Goal: Task Accomplishment & Management: Use online tool/utility

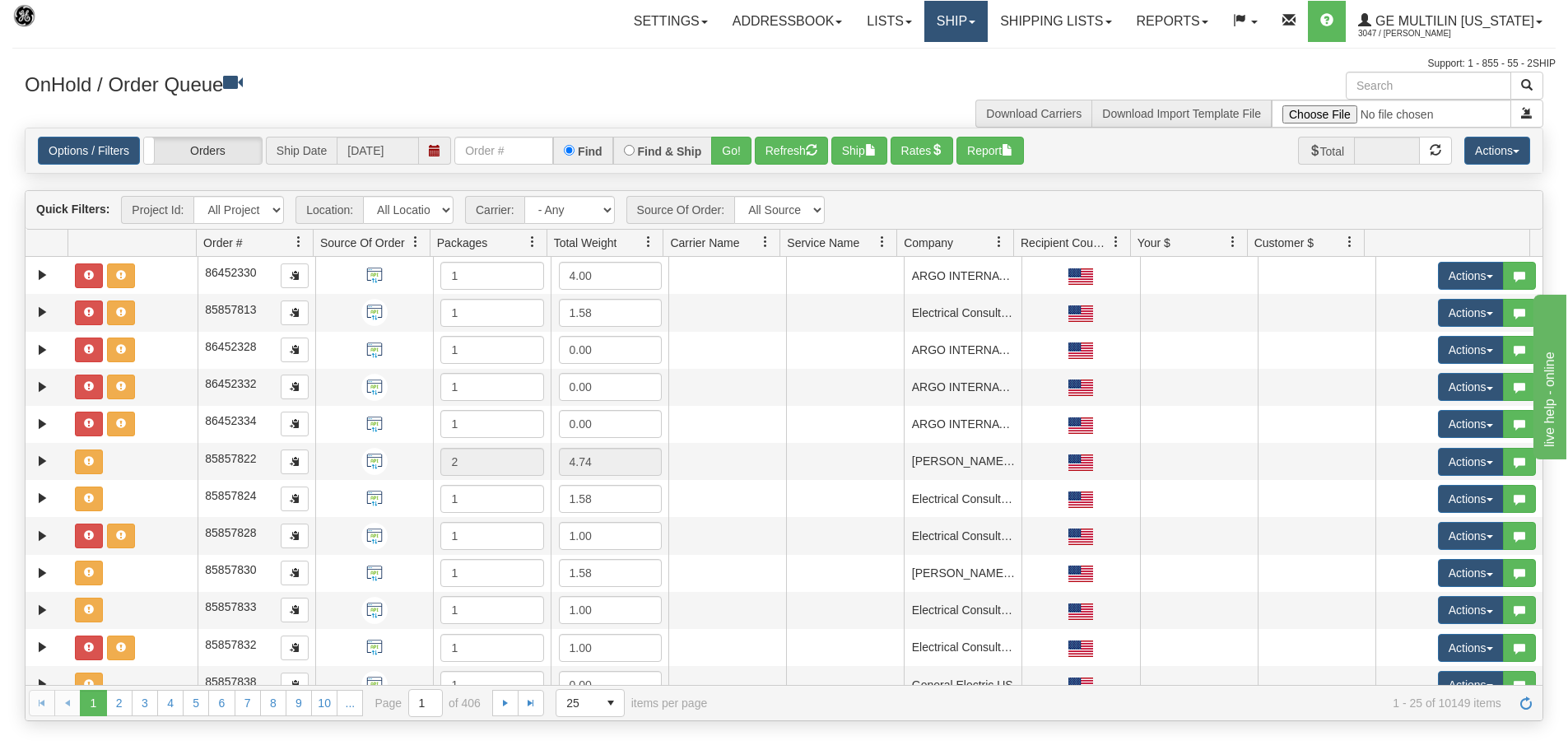
click at [972, 25] on link "Ship" at bounding box center [957, 22] width 63 height 42
click at [950, 62] on link "Ship Screen" at bounding box center [912, 58] width 149 height 22
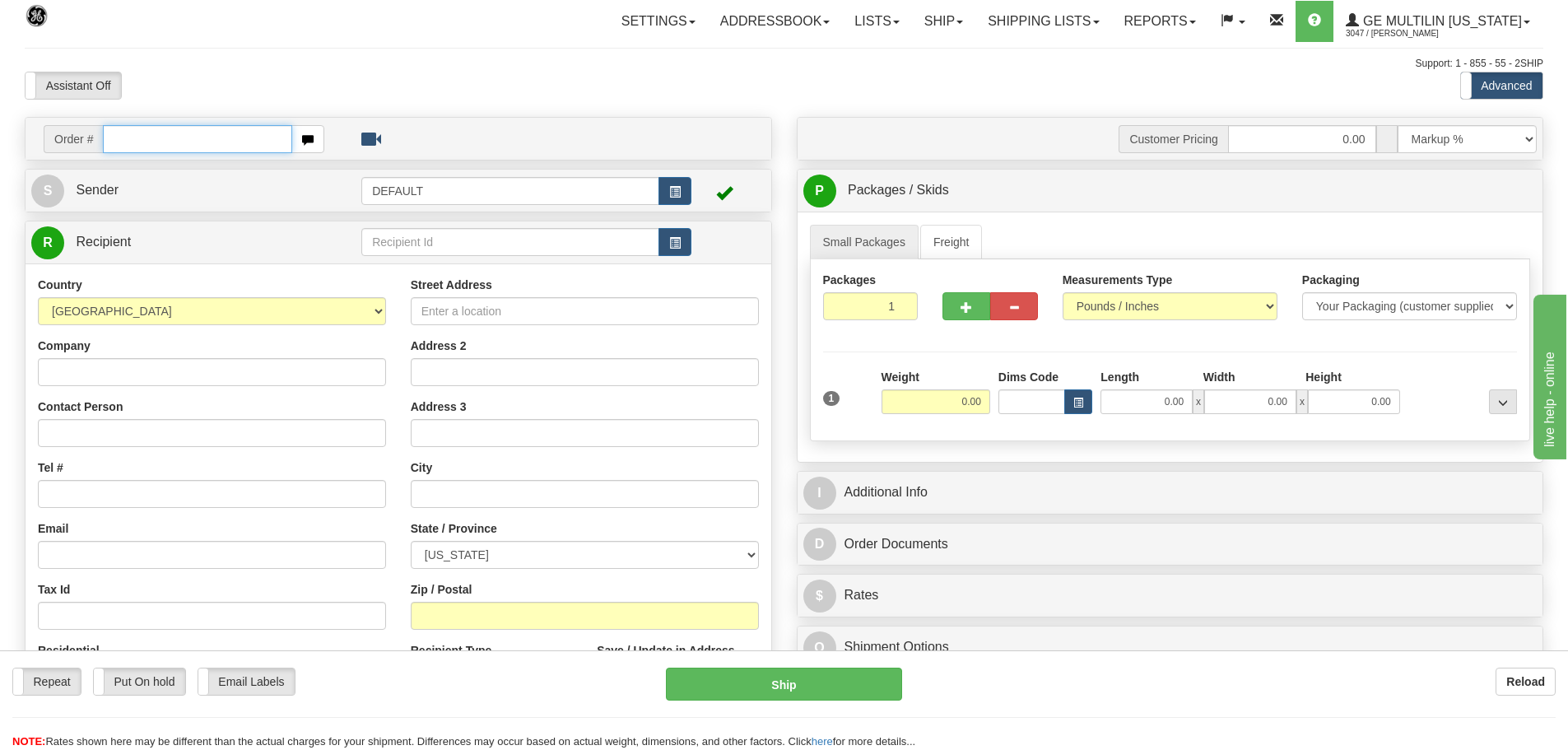
click at [246, 150] on input "text" at bounding box center [198, 139] width 190 height 28
paste input "86688214"
type input "86688214"
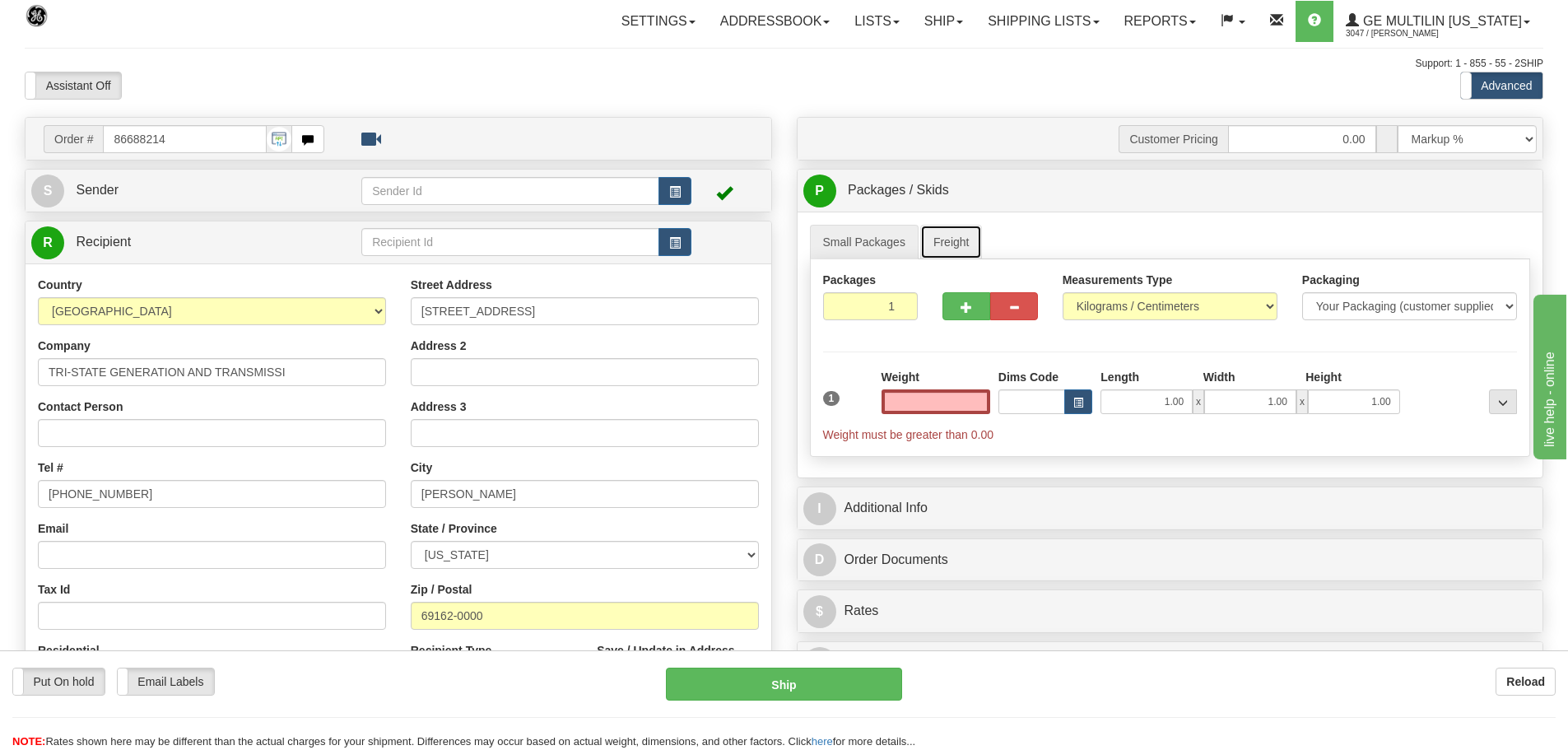
type input "0.00"
click at [955, 239] on link "Freight" at bounding box center [951, 242] width 62 height 34
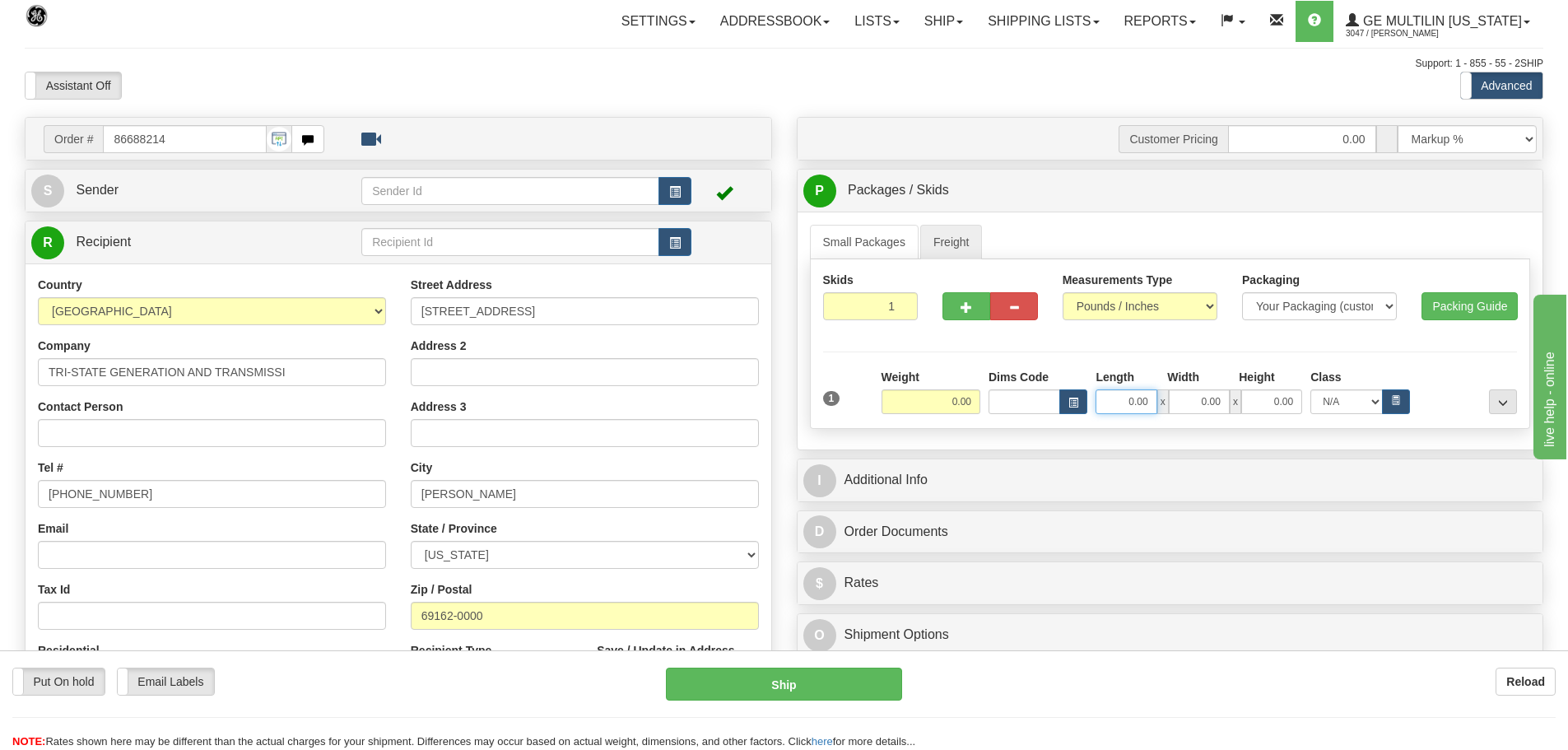
drag, startPoint x: 1110, startPoint y: 408, endPoint x: 1242, endPoint y: 388, distance: 133.5
click at [1259, 394] on div "0.00 x 0.00 x 0.00" at bounding box center [1199, 401] width 207 height 24
type input "44.00"
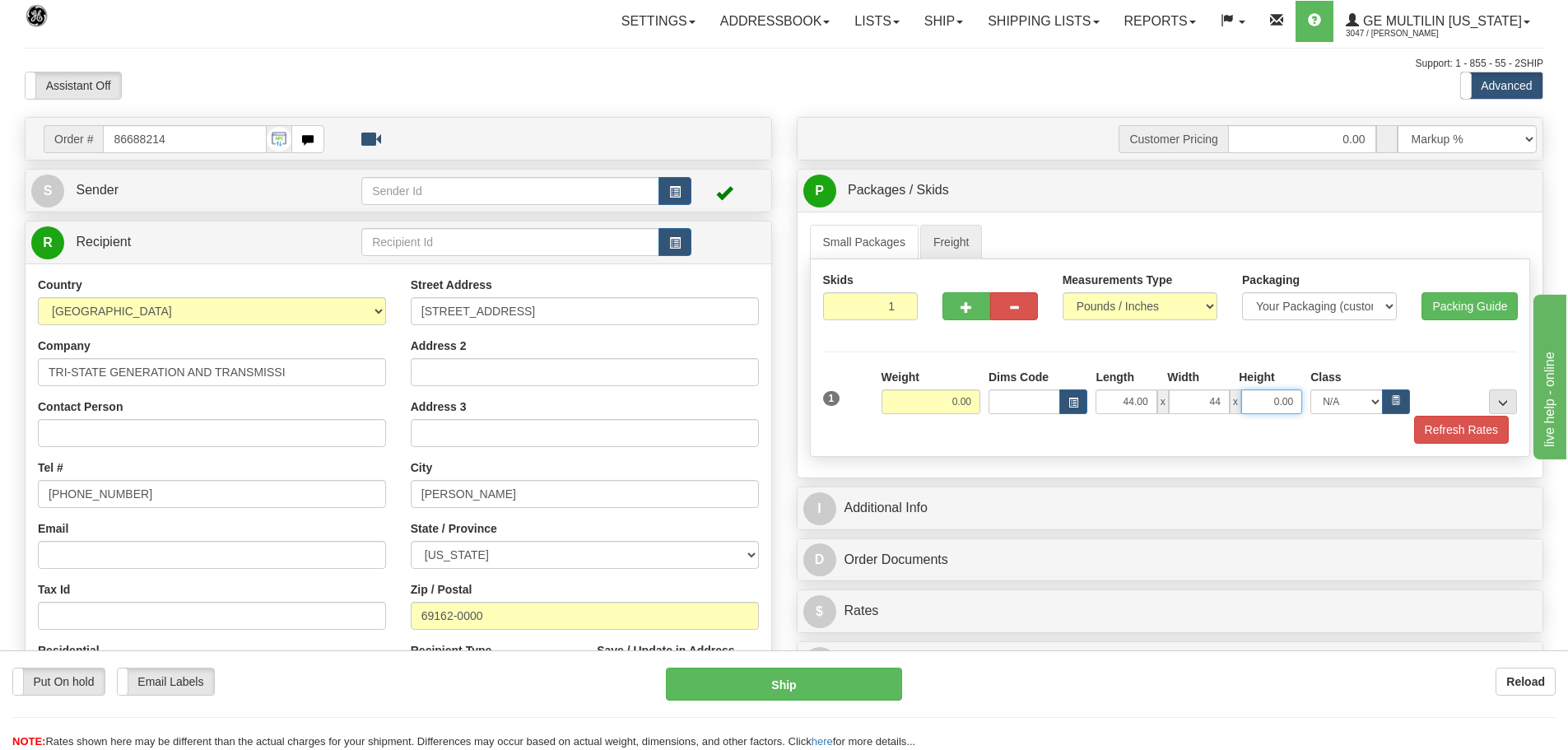
type input "44.00"
type input "45.00"
drag, startPoint x: 940, startPoint y: 404, endPoint x: 1220, endPoint y: 417, distance: 280.3
click at [1242, 417] on div "1 Weight 0.00 Dims Code Length" at bounding box center [1170, 406] width 695 height 75
type input "550.00"
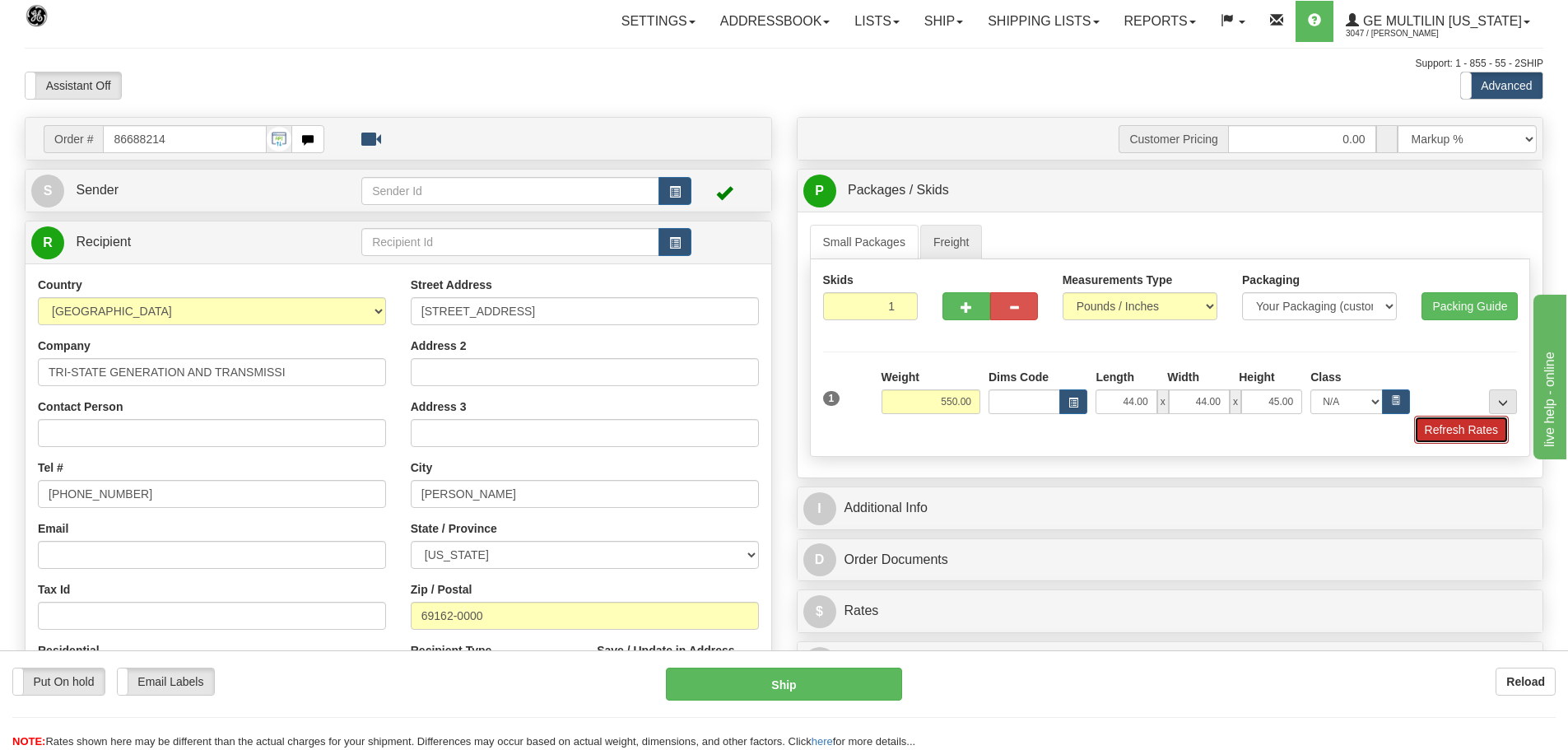
click at [1470, 429] on button "Refresh Rates" at bounding box center [1461, 429] width 95 height 28
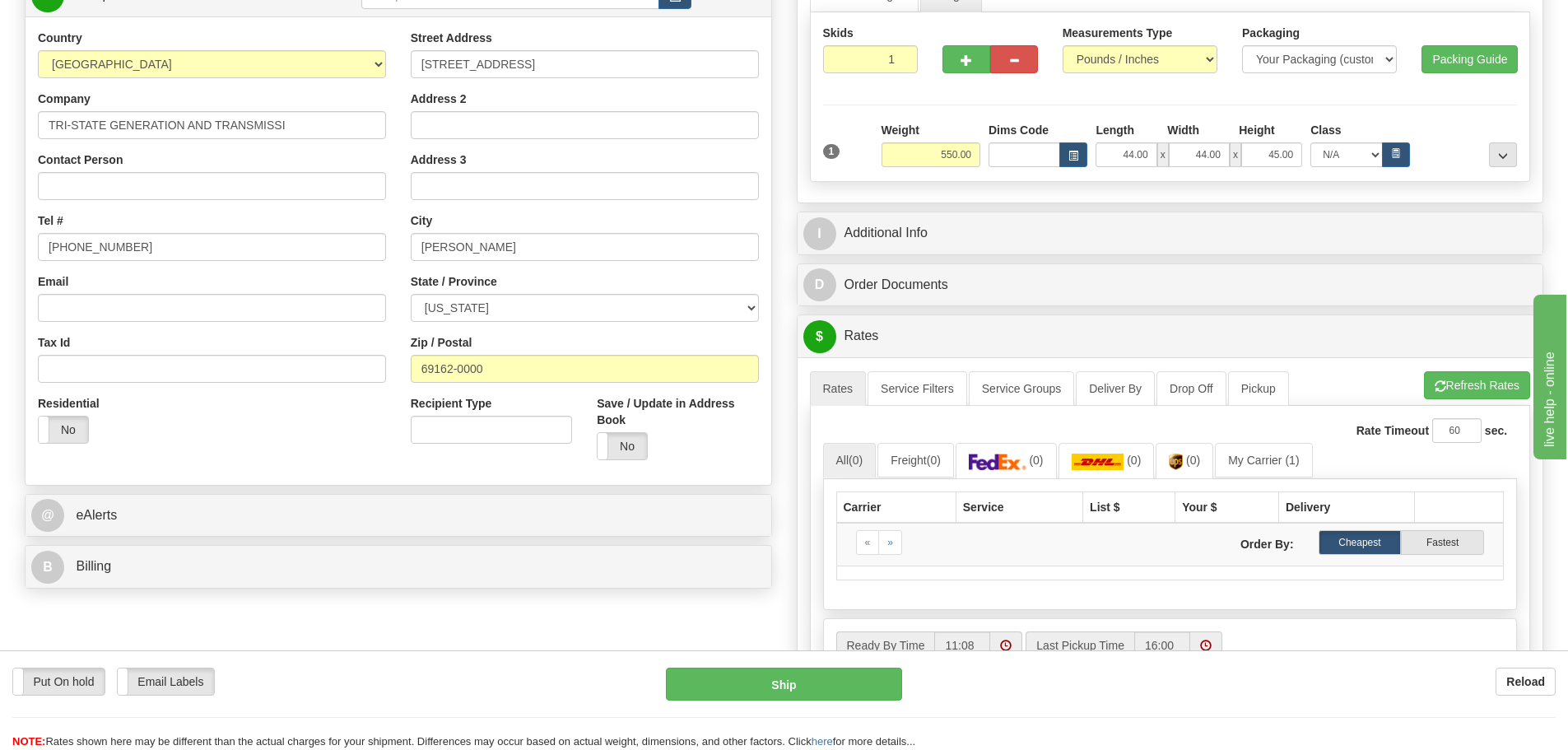
scroll to position [330, 0]
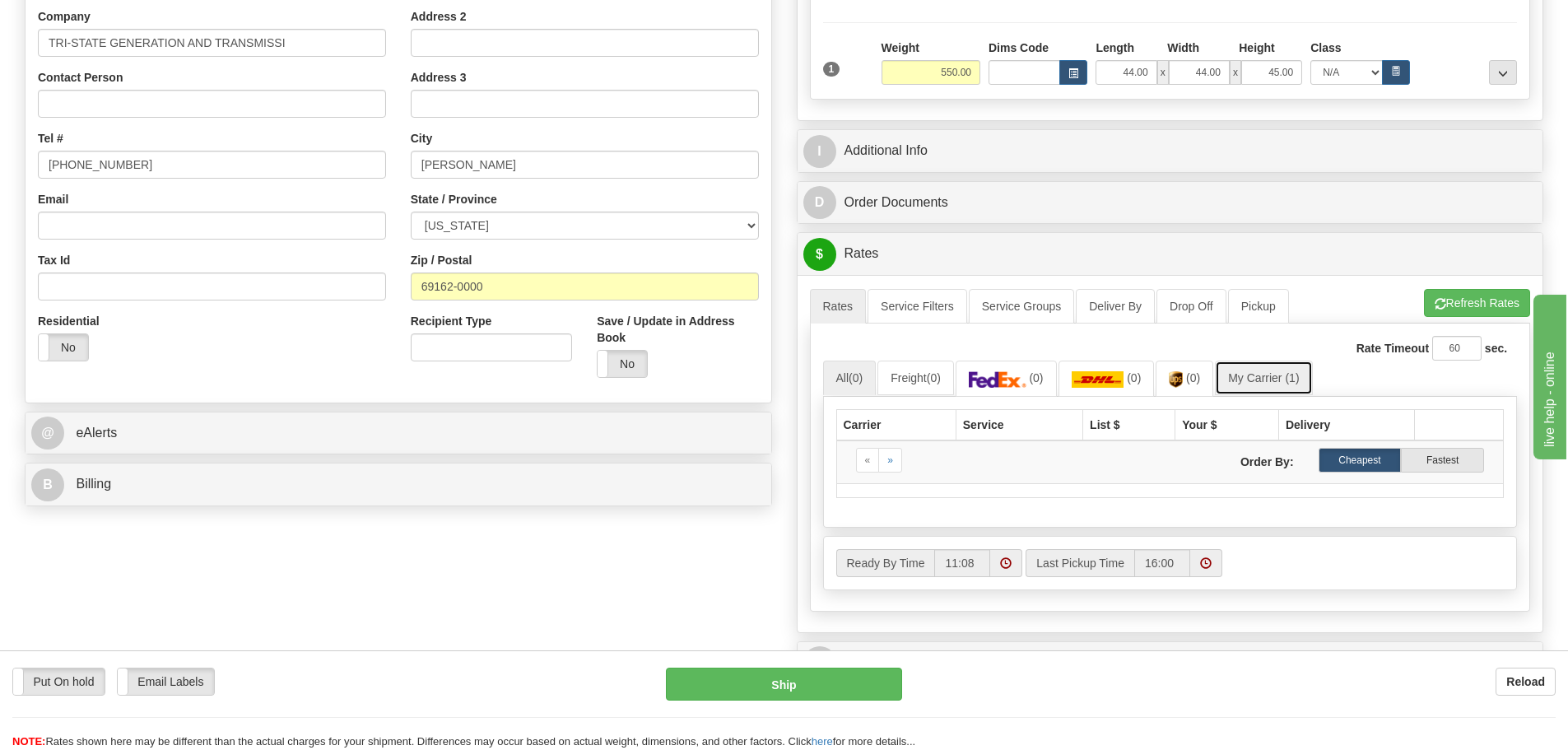
click at [1248, 370] on link "My Carrier (1)" at bounding box center [1264, 378] width 98 height 34
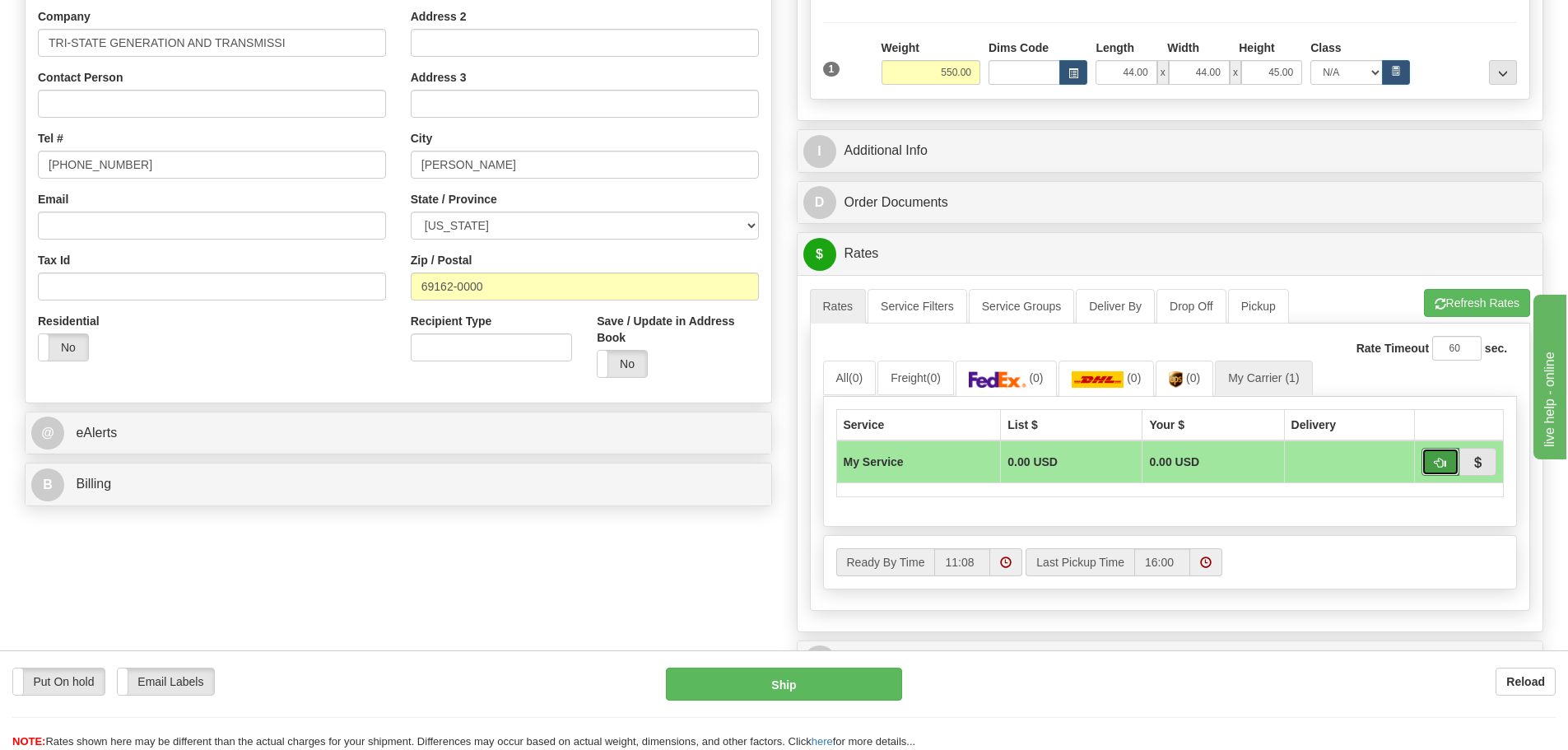
click at [1427, 459] on button "button" at bounding box center [1441, 462] width 38 height 28
type input "00"
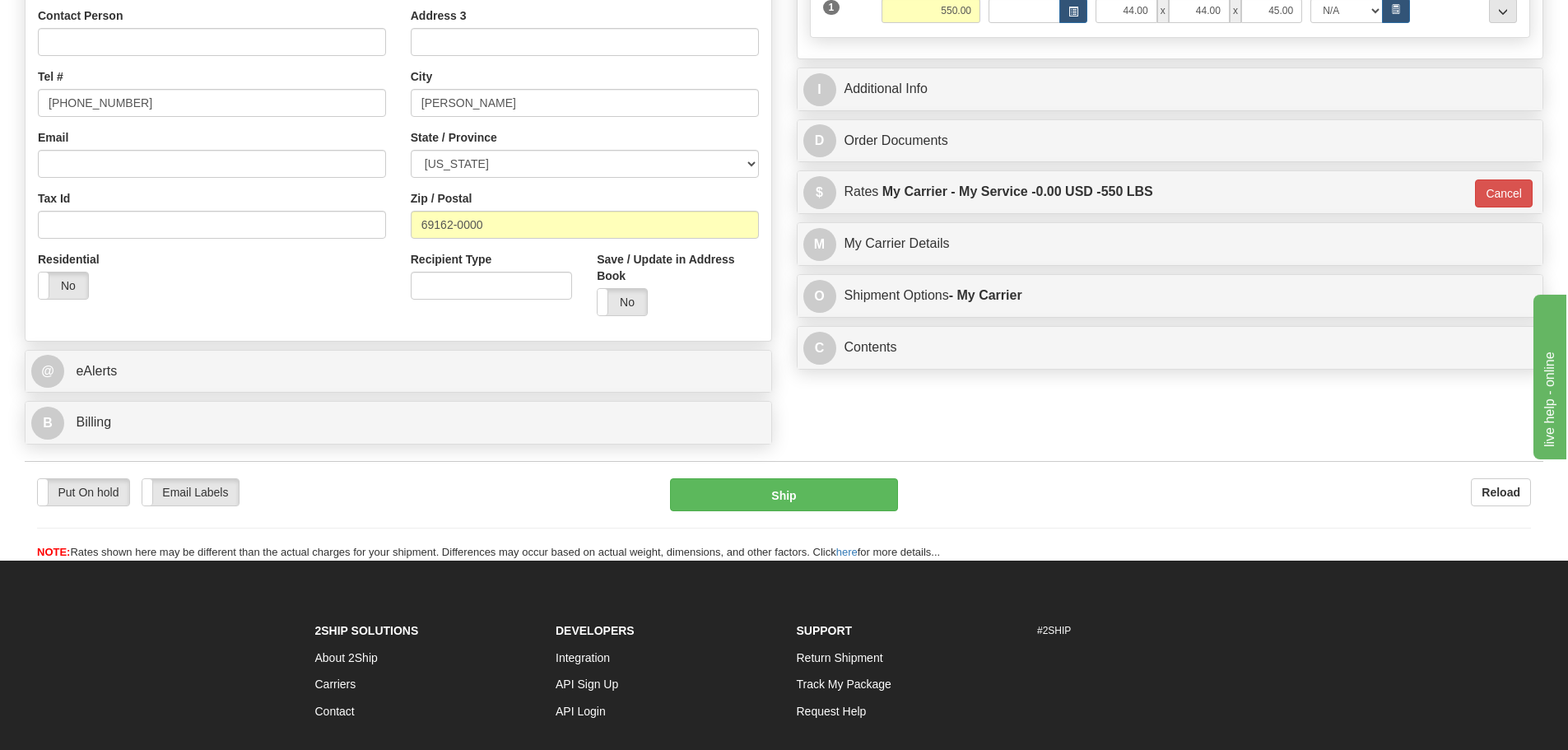
scroll to position [494, 0]
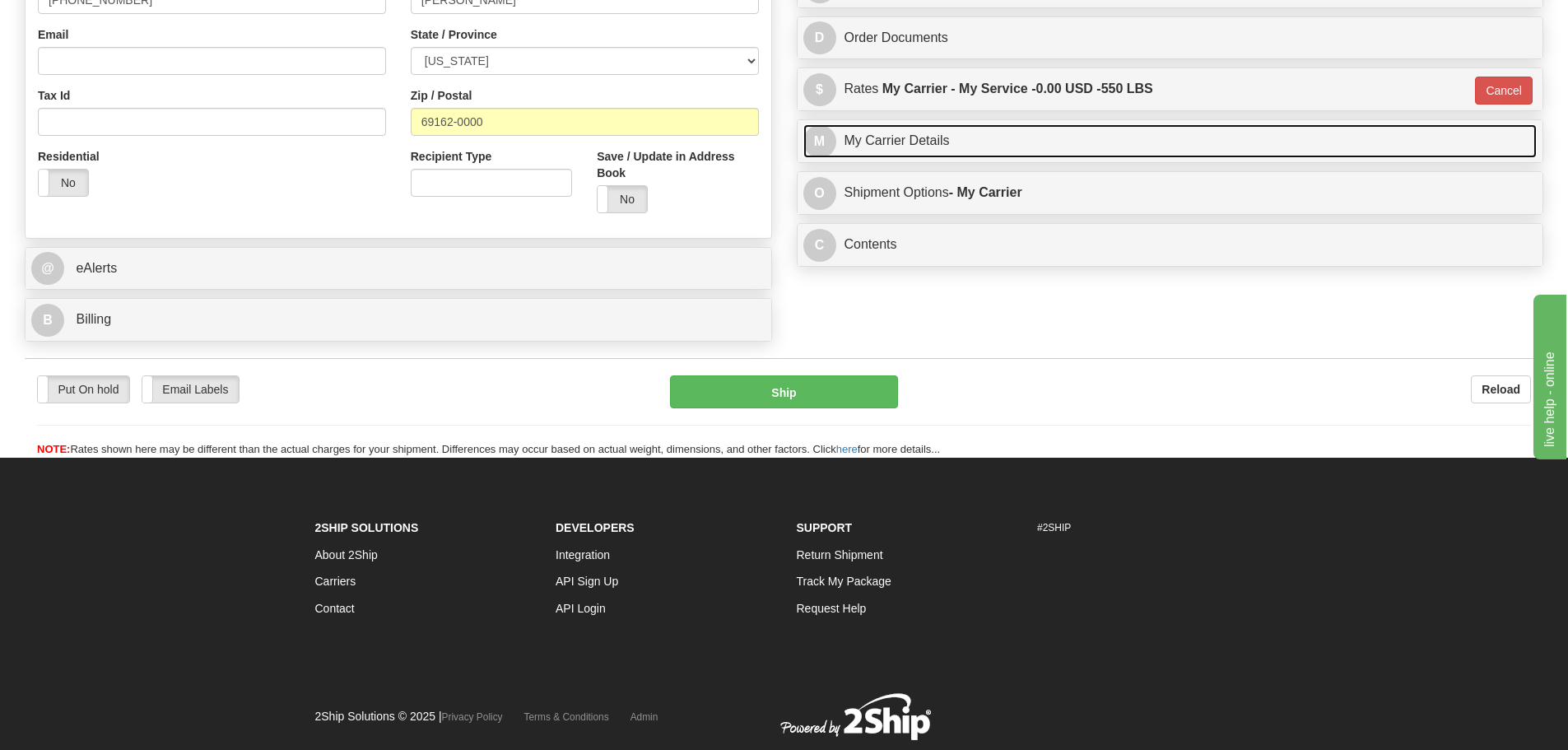
click at [979, 134] on link "M My Carrier Details" at bounding box center [1171, 141] width 734 height 33
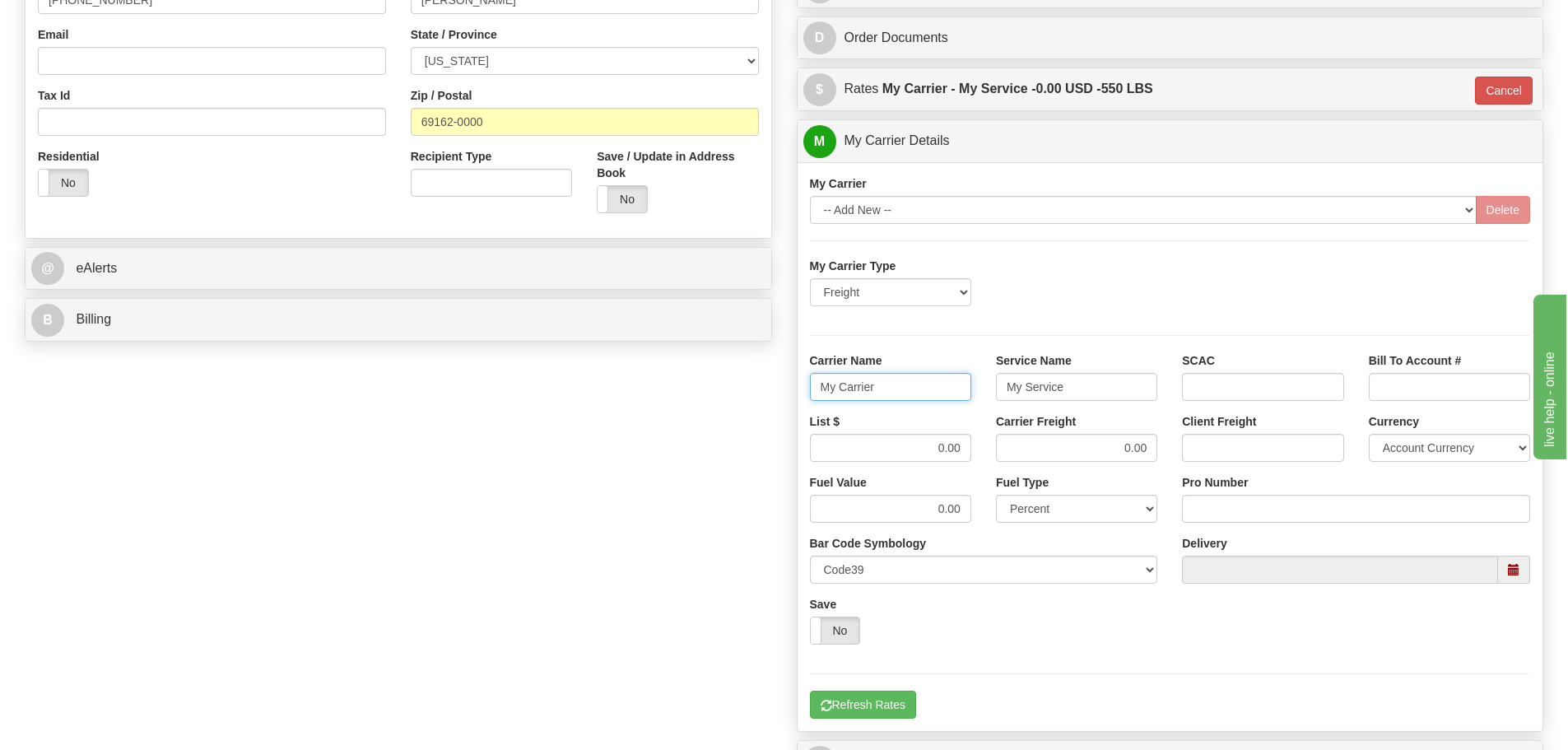
drag, startPoint x: 897, startPoint y: 389, endPoint x: 500, endPoint y: 388, distance: 397.0
click at [500, 388] on div "Order # 86688214 S Sender" at bounding box center [784, 233] width 1544 height 1221
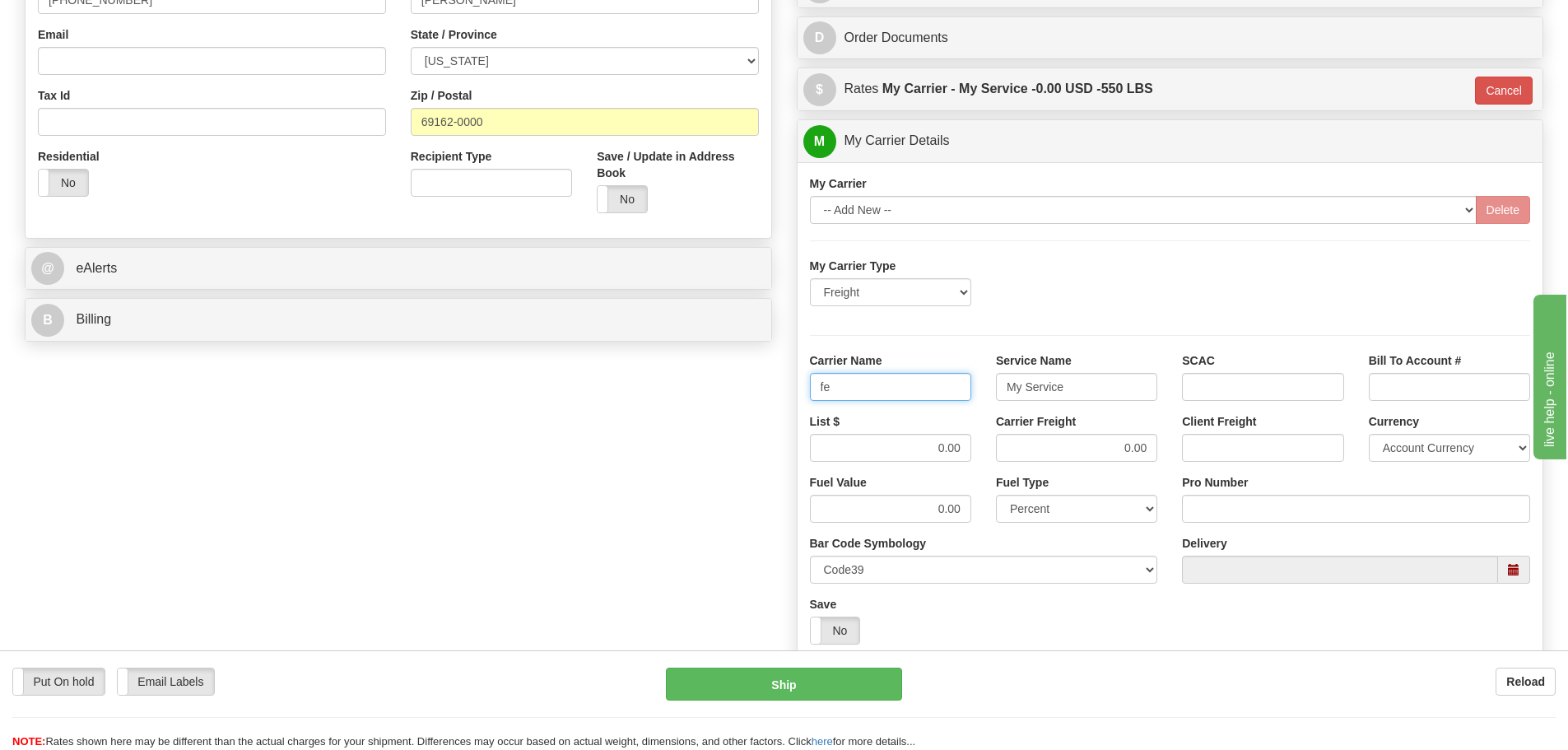
type input "Fedex Freight Priority"
drag, startPoint x: 1079, startPoint y: 391, endPoint x: 554, endPoint y: 342, distance: 527.3
type input "LTL"
drag, startPoint x: 925, startPoint y: 464, endPoint x: 1003, endPoint y: 458, distance: 78.2
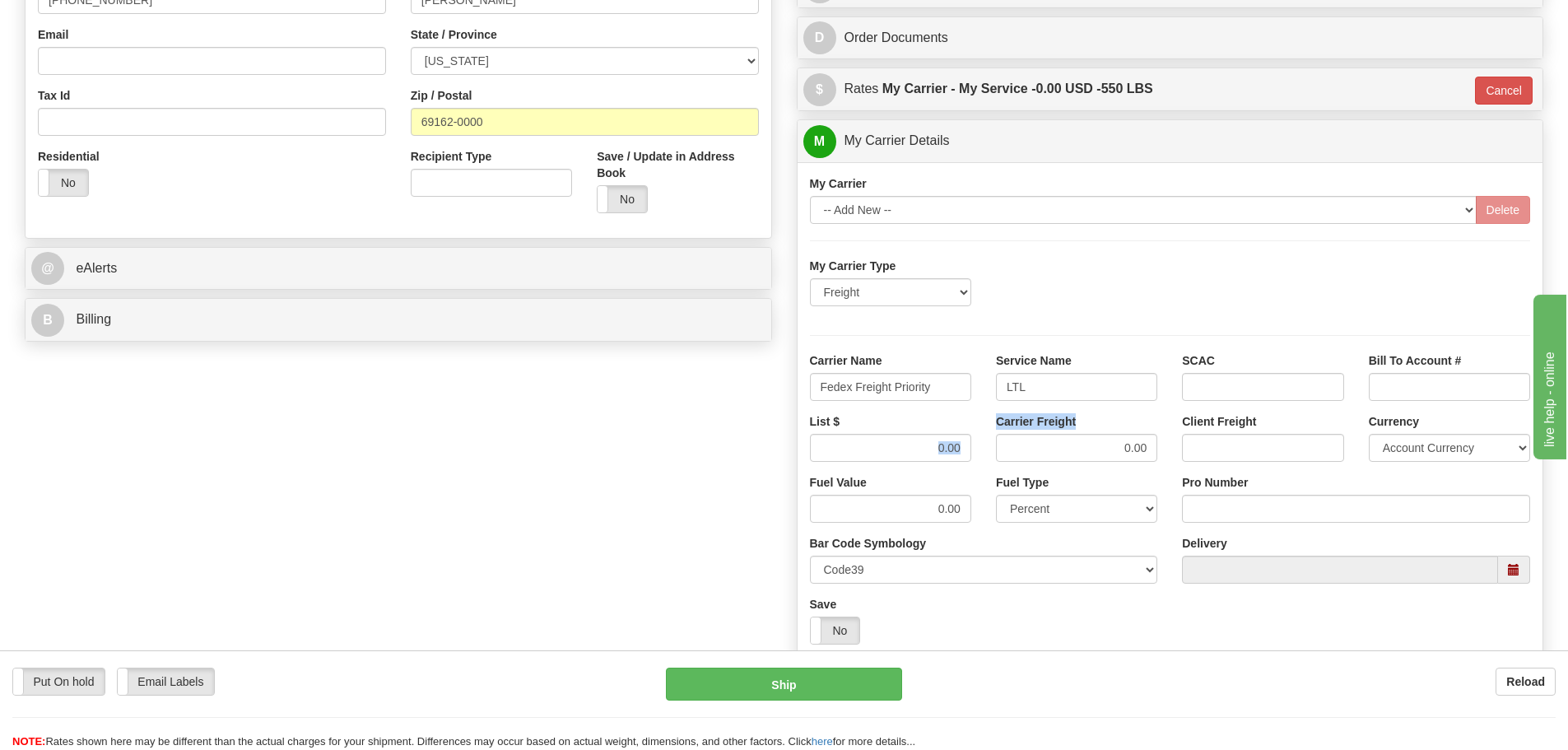
click at [1003, 458] on div "List $ 0.00 Carrier Freight 0.00 Client Freight Currency Account Currency ARN A…" at bounding box center [1171, 444] width 746 height 61
drag, startPoint x: 915, startPoint y: 448, endPoint x: 1036, endPoint y: 439, distance: 121.3
click at [1036, 441] on div "List $ 0.00 Carrier Freight 0.00 Client Freight Currency Account Currency ARN A…" at bounding box center [1171, 444] width 746 height 61
drag, startPoint x: 898, startPoint y: 453, endPoint x: 1055, endPoint y: 453, distance: 157.0
click at [1051, 453] on div "List $ 1442.02 Carrier Freight 0.00 Client Freight Currency Account Currency AR…" at bounding box center [1171, 444] width 746 height 61
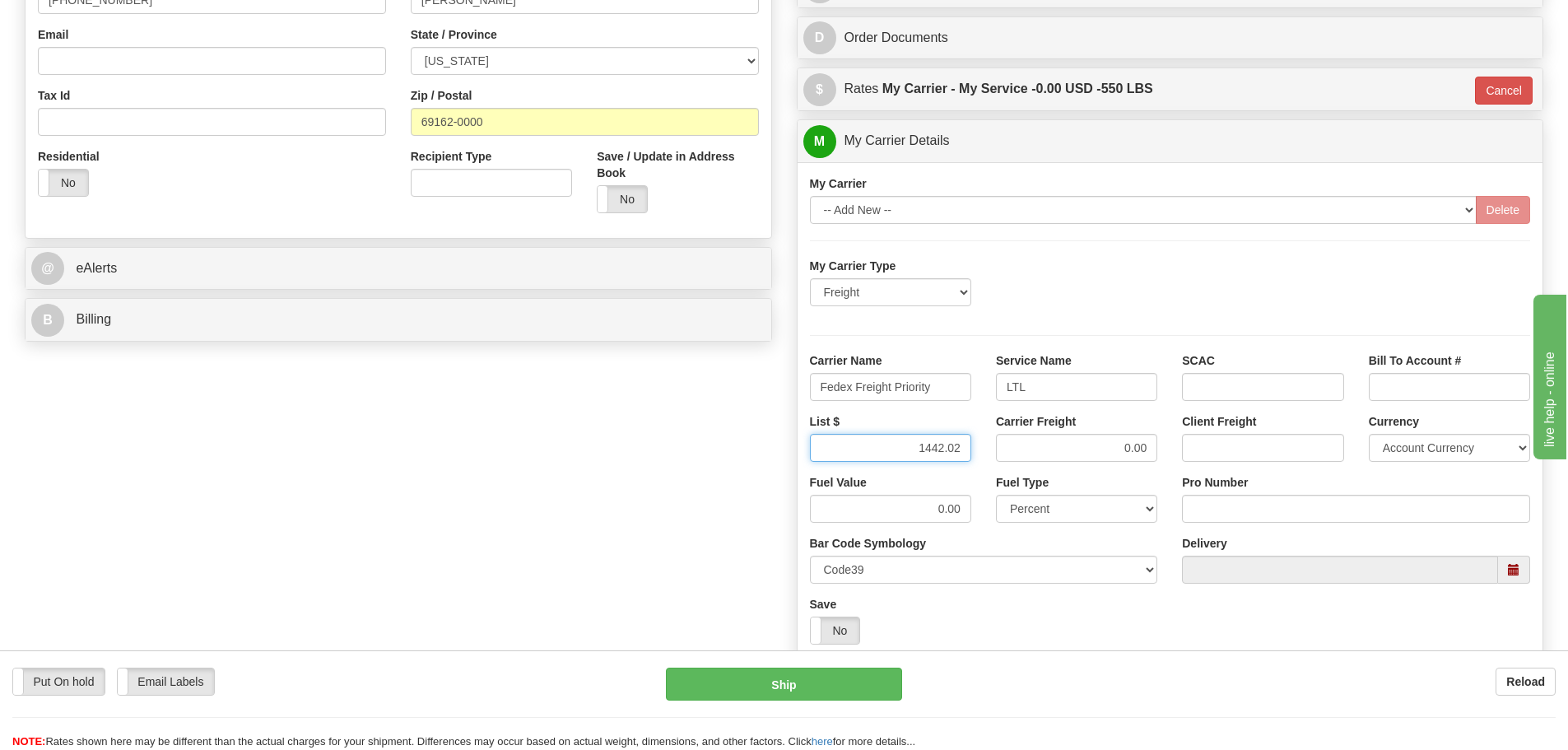
type input "1442.02"
drag, startPoint x: 1059, startPoint y: 452, endPoint x: 1371, endPoint y: 451, distance: 312.0
click at [1371, 451] on div "List $ 1442.02 Carrier Freight 0.00 Client Freight Currency Account Currency AR…" at bounding box center [1171, 444] width 746 height 61
paste input "1442.02"
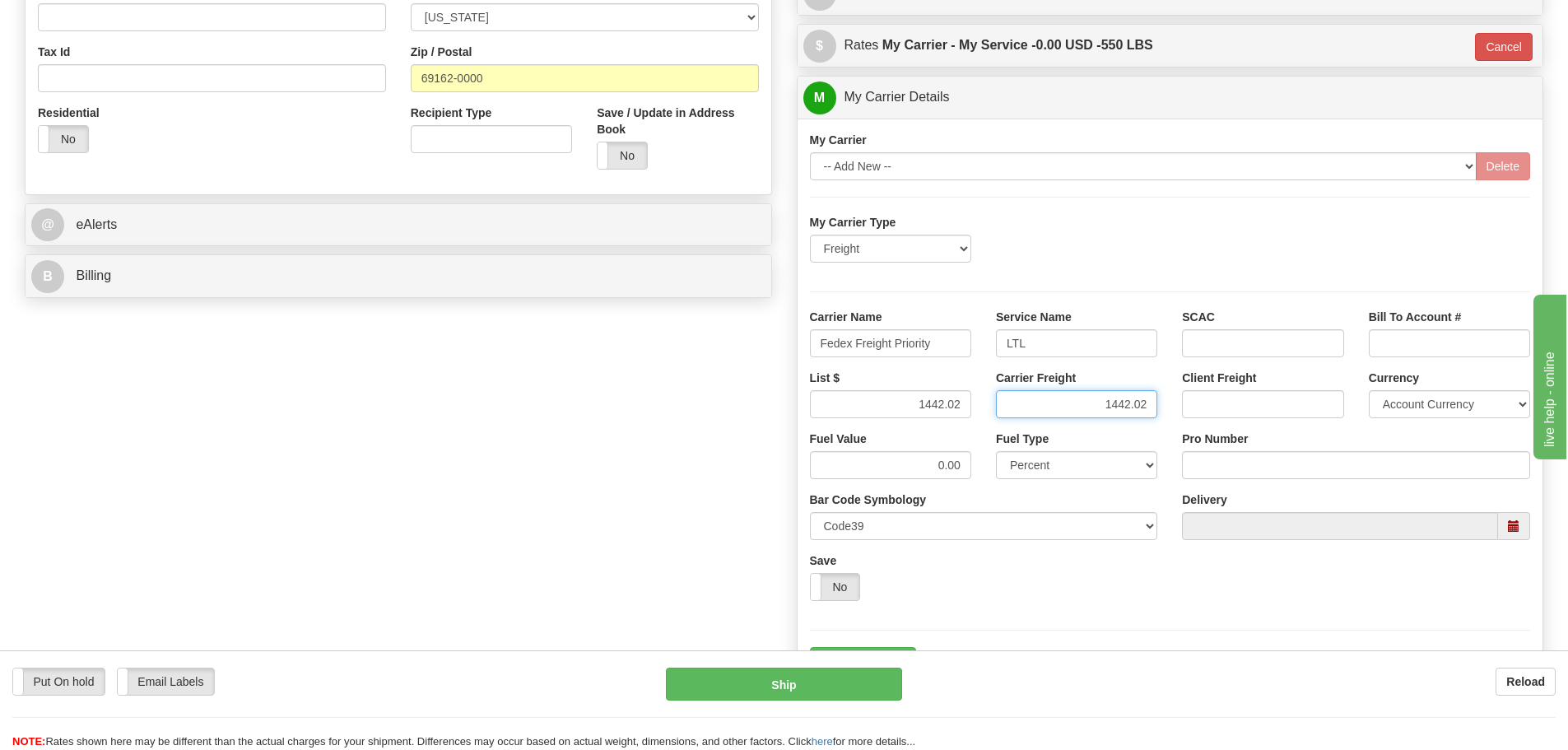
scroll to position [577, 0]
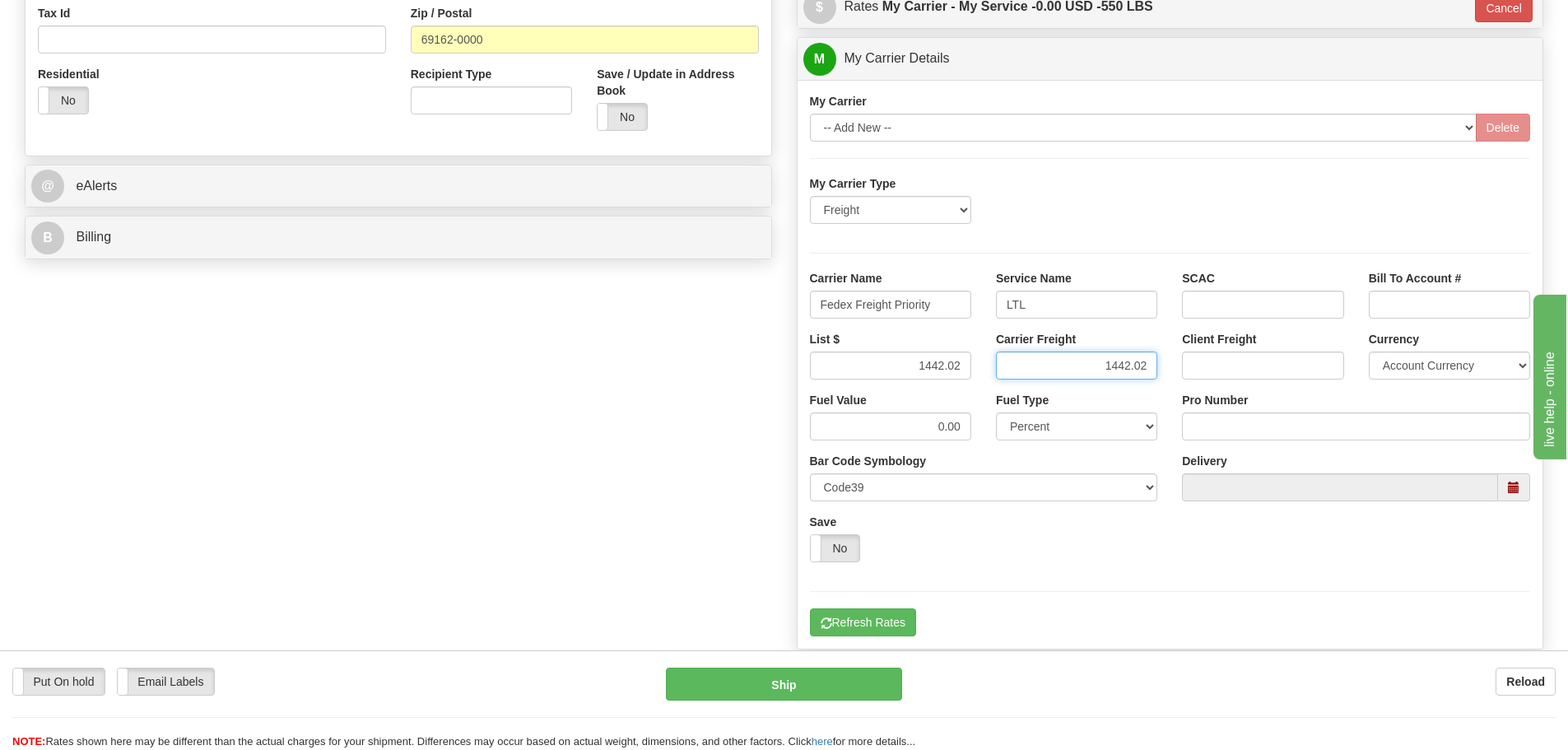
type input "1442.02"
click at [1197, 429] on input "Pro Number" at bounding box center [1357, 427] width 349 height 28
type input "9258264385"
click at [866, 634] on button "Refresh Rates" at bounding box center [863, 623] width 107 height 28
type input "00"
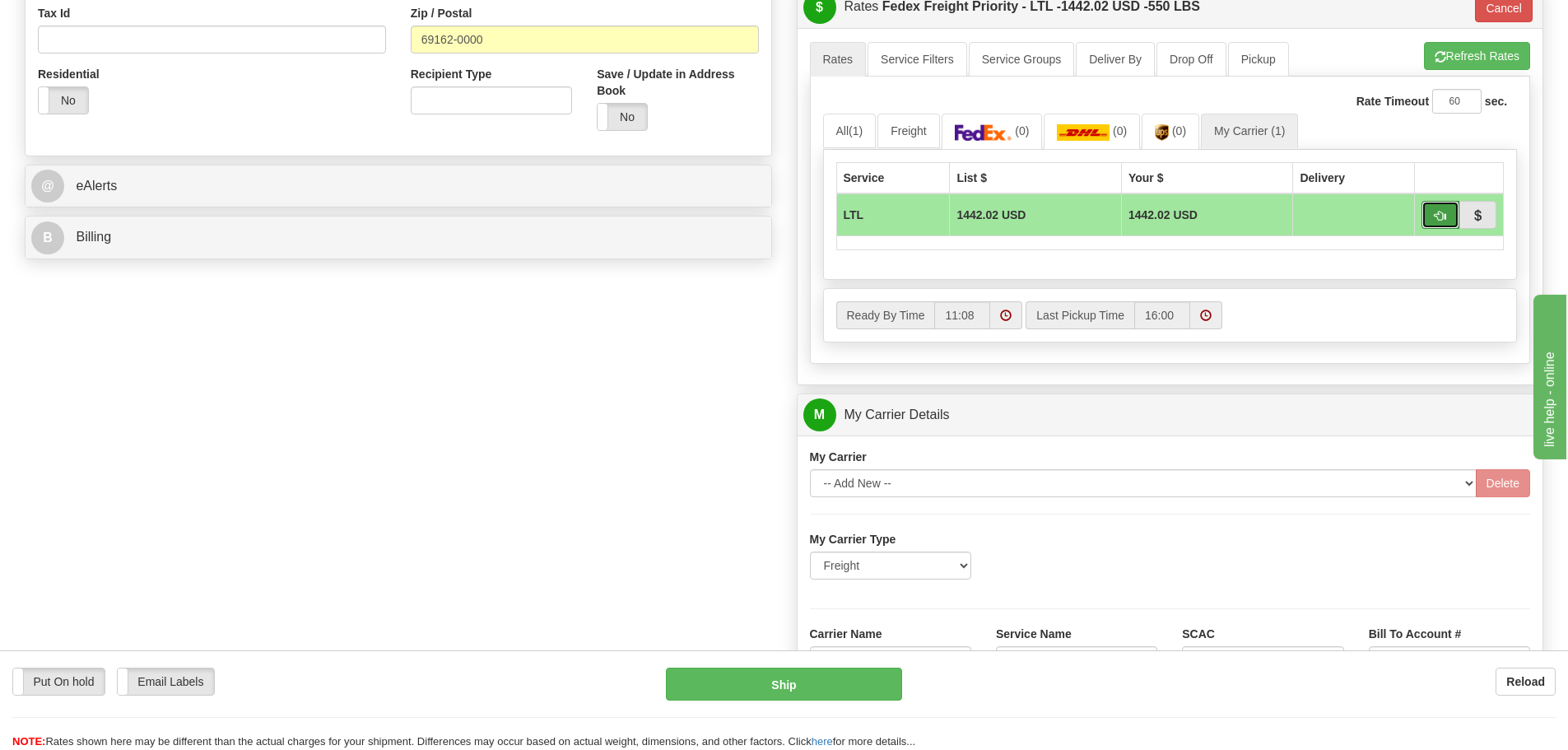
click at [1445, 223] on button "button" at bounding box center [1441, 214] width 38 height 28
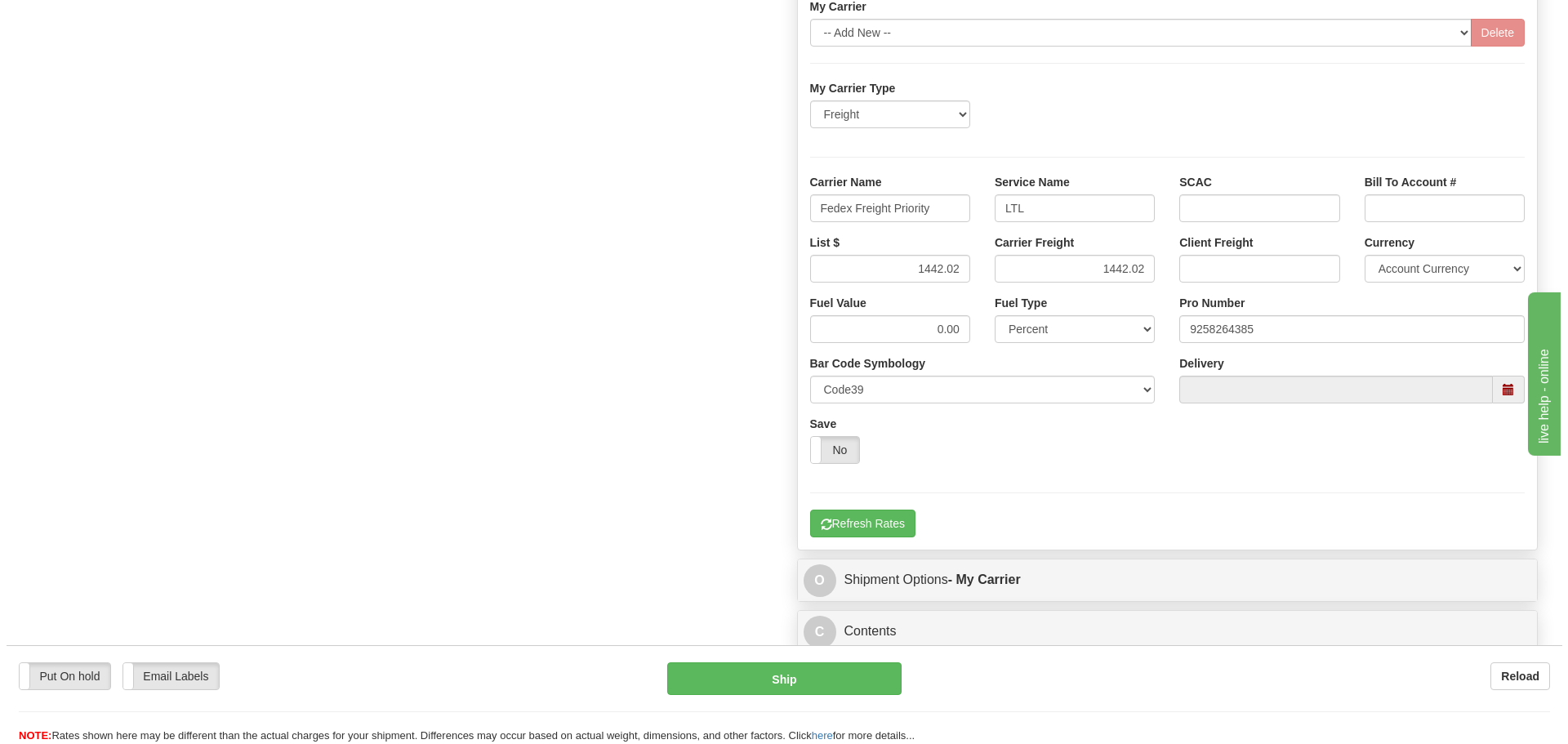
scroll to position [1225, 0]
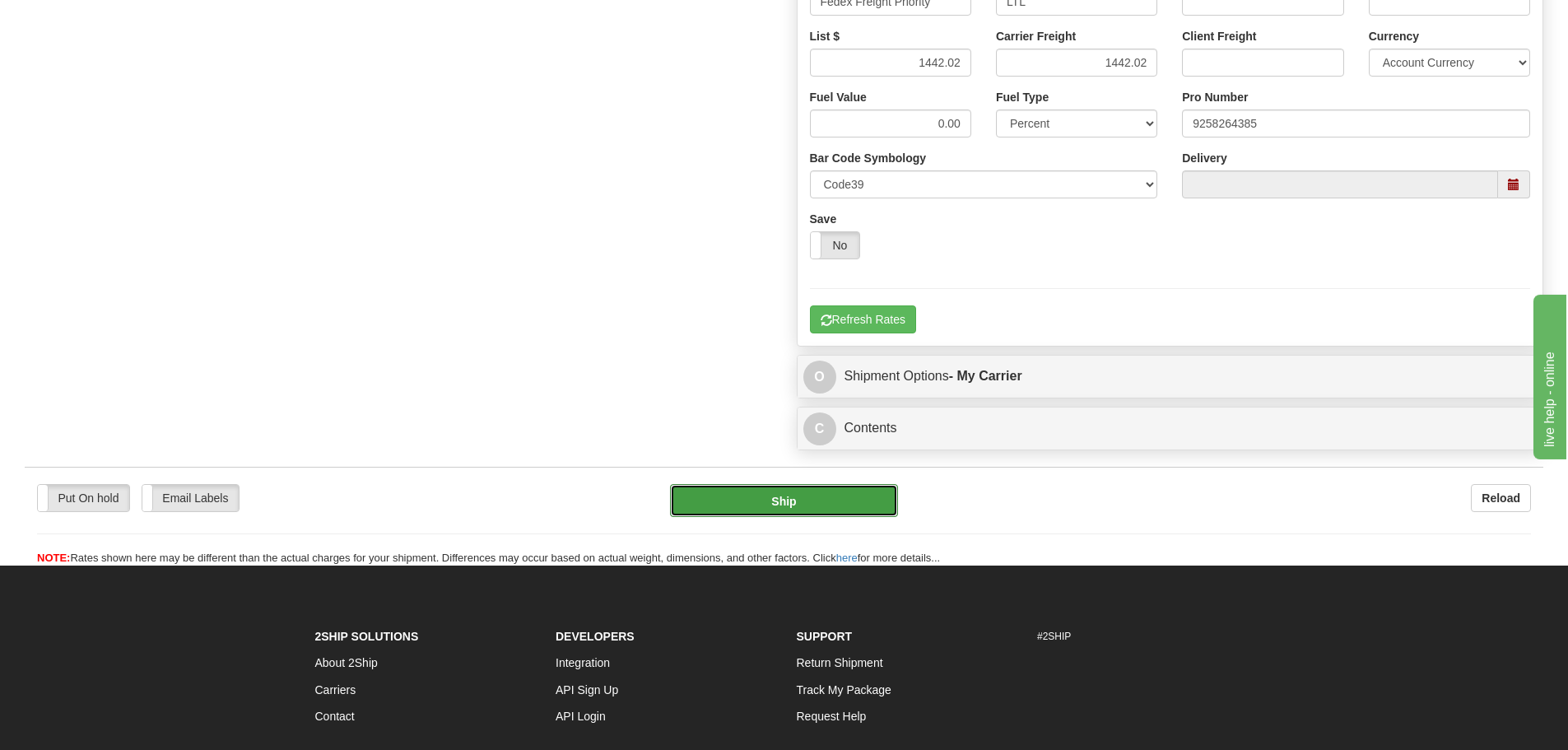
click at [791, 498] on button "Ship" at bounding box center [784, 501] width 228 height 33
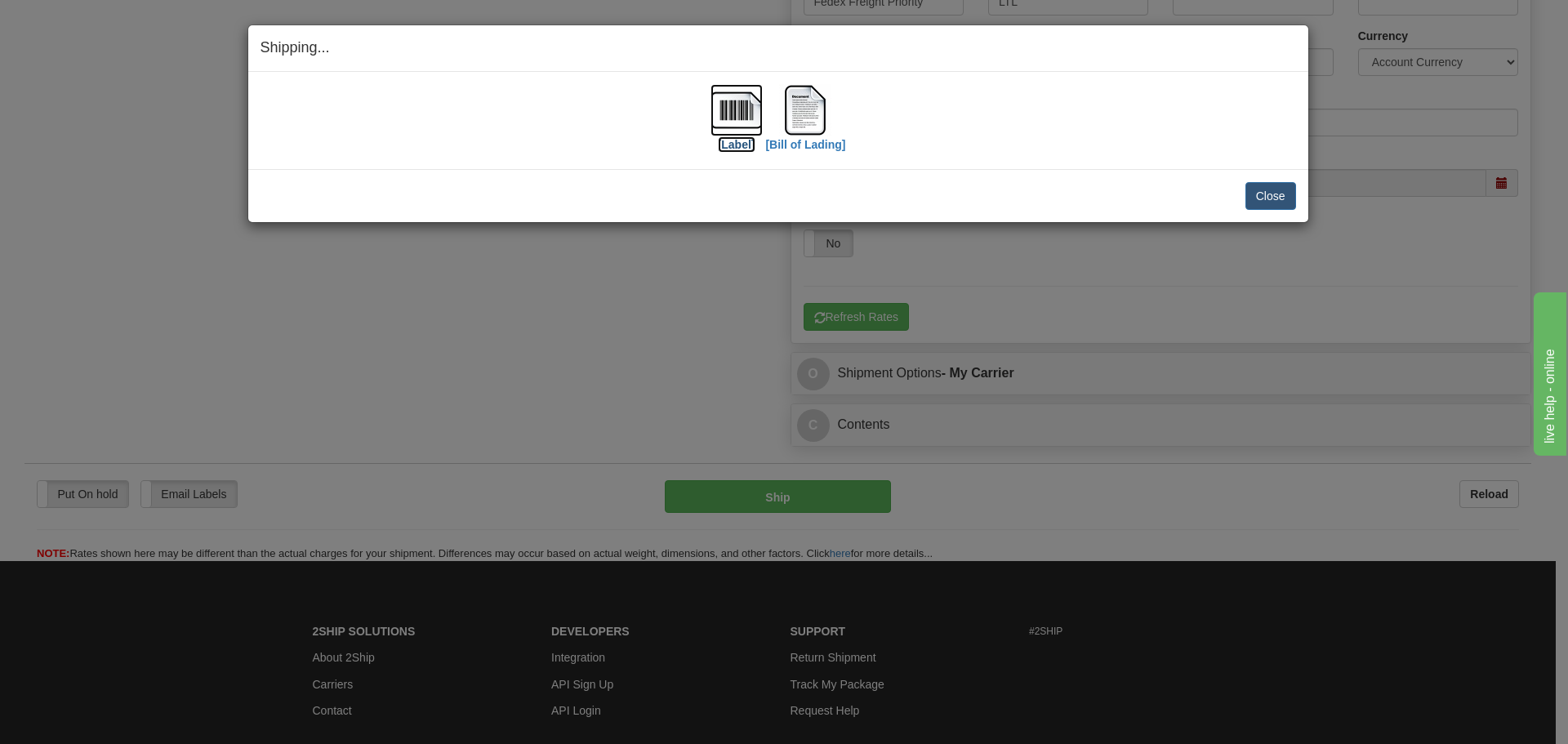
click at [740, 134] on img at bounding box center [737, 110] width 52 height 52
click at [806, 103] on img at bounding box center [806, 110] width 52 height 52
click at [1254, 190] on button "Close" at bounding box center [1271, 195] width 51 height 28
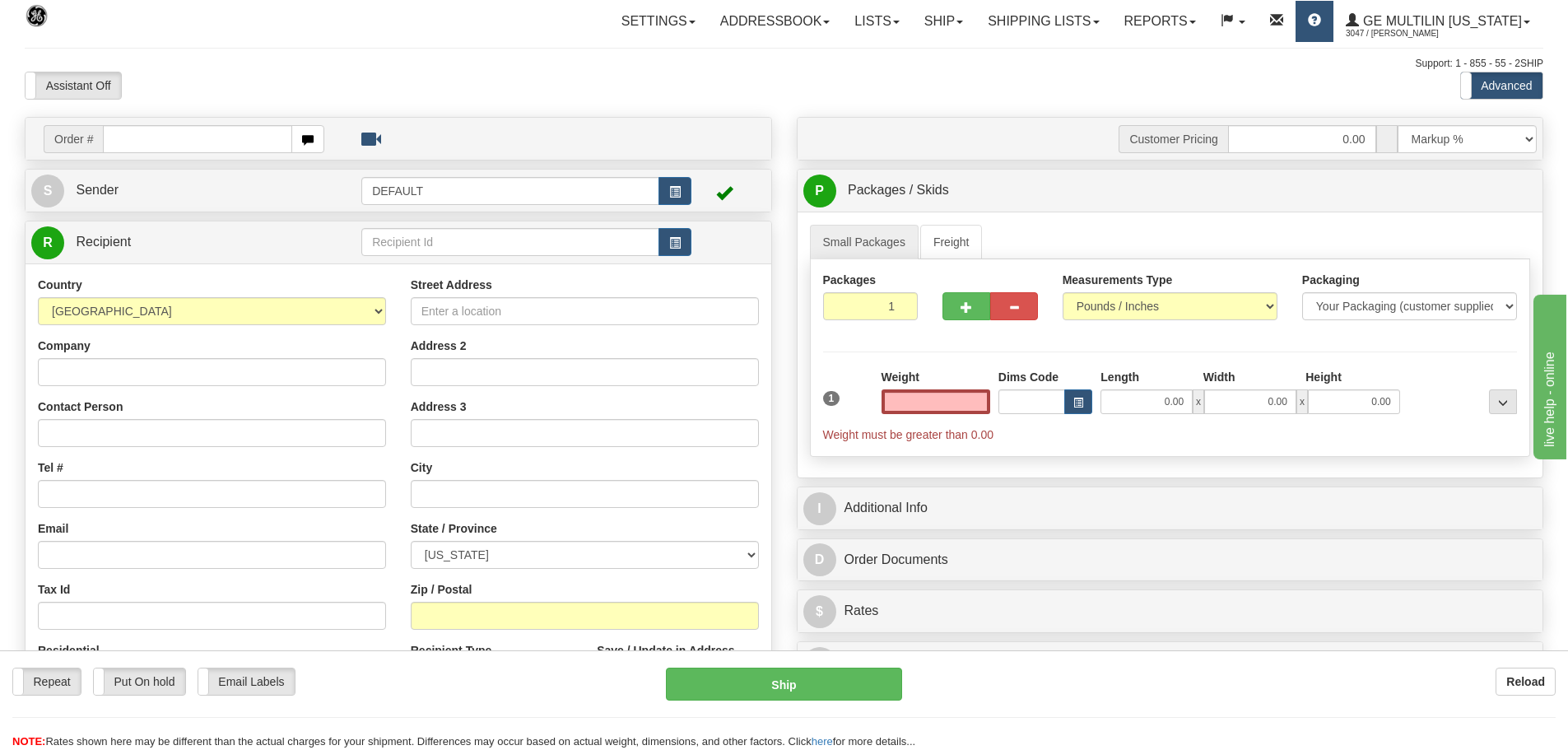
type input "0.00"
